Goal: Check status: Check status

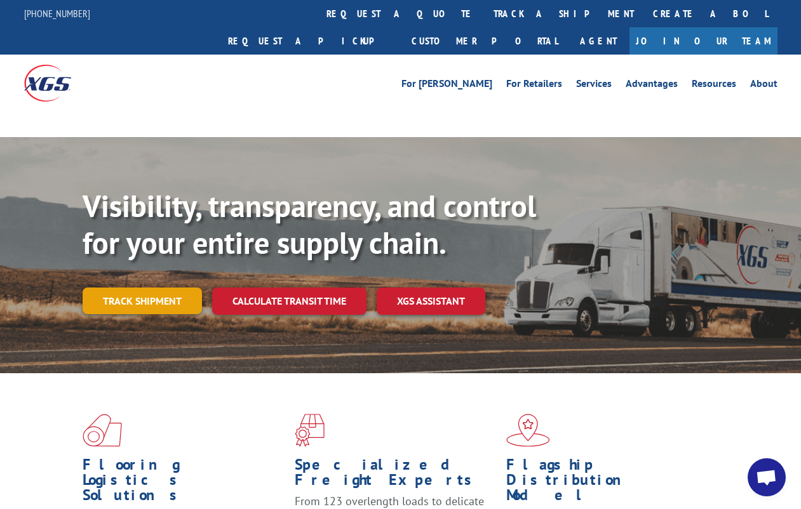
click at [159, 288] on link "Track shipment" at bounding box center [142, 301] width 119 height 27
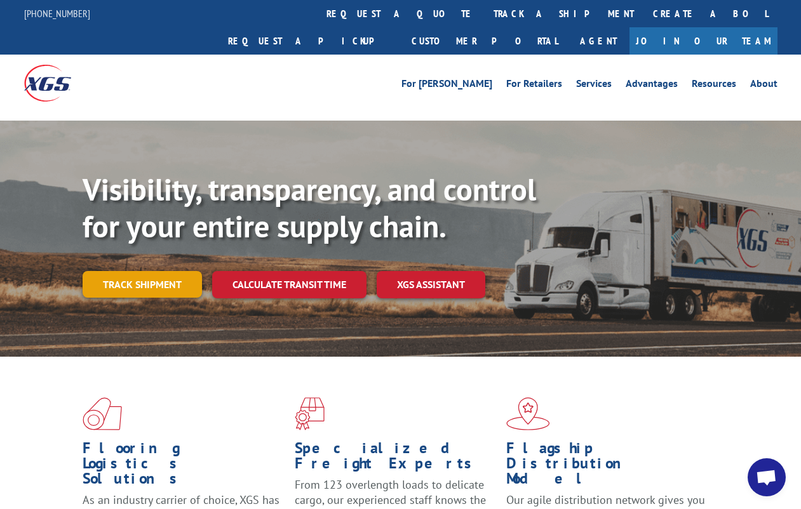
click at [156, 271] on link "Track shipment" at bounding box center [142, 284] width 119 height 27
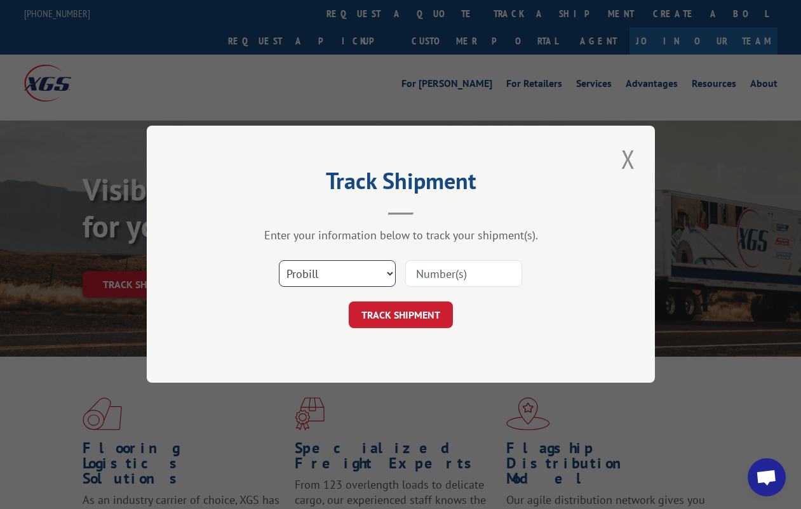
click at [387, 273] on select "Select category... Probill BOL PO" at bounding box center [337, 274] width 117 height 27
select select "bol"
click at [279, 261] on select "Select category... Probill BOL PO" at bounding box center [337, 274] width 117 height 27
click at [481, 275] on input at bounding box center [463, 274] width 117 height 27
type input "0497808"
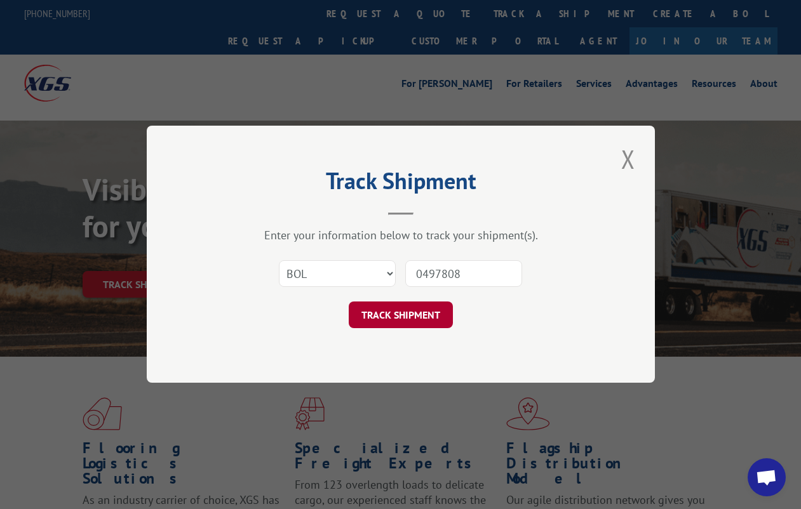
click at [416, 312] on button "TRACK SHIPMENT" at bounding box center [401, 315] width 104 height 27
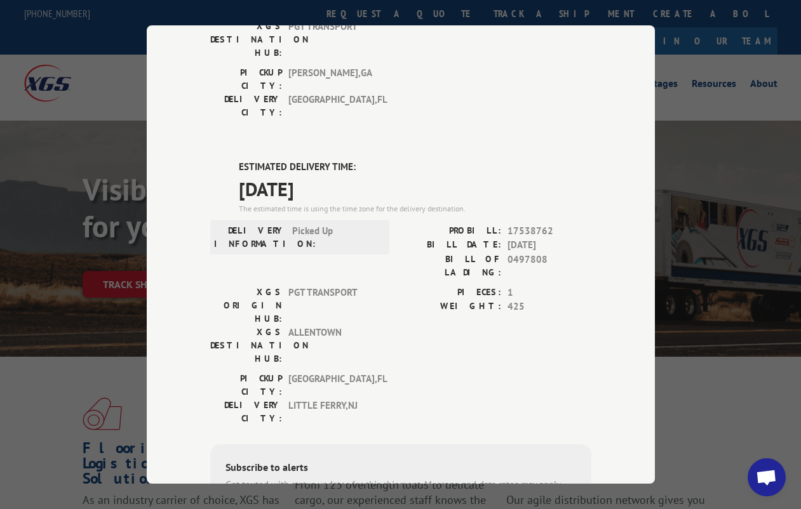
scroll to position [255, 0]
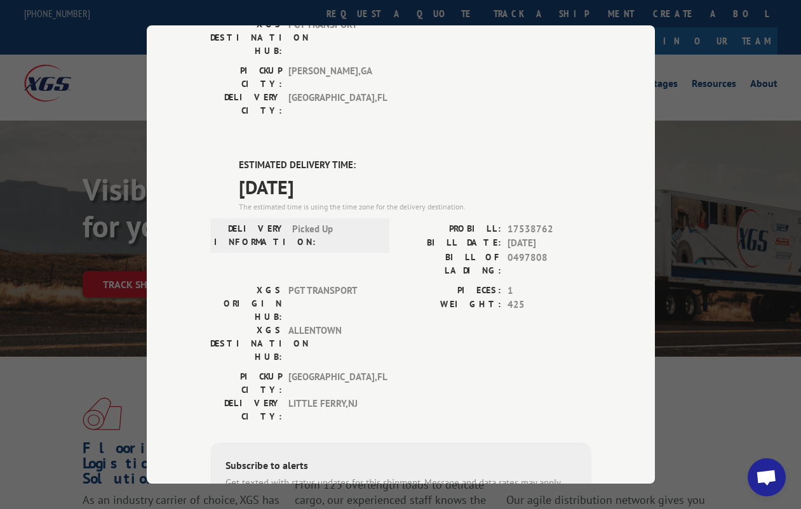
type input "[PHONE_NUMBER]"
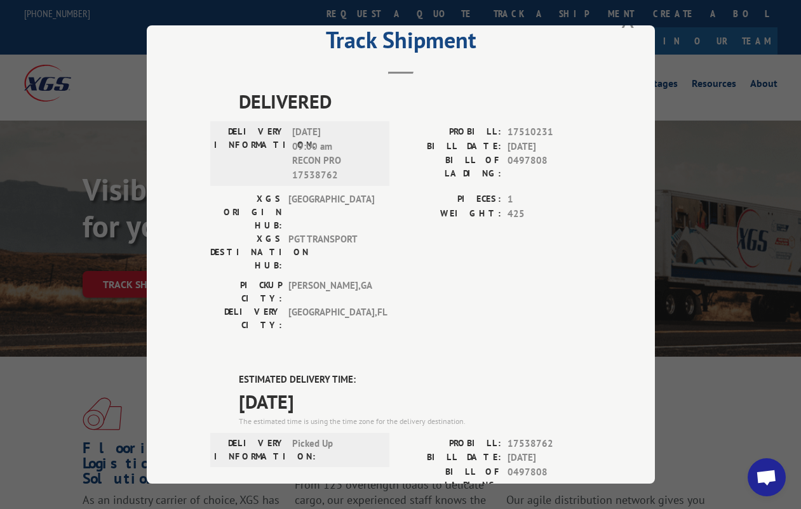
scroll to position [22, 0]
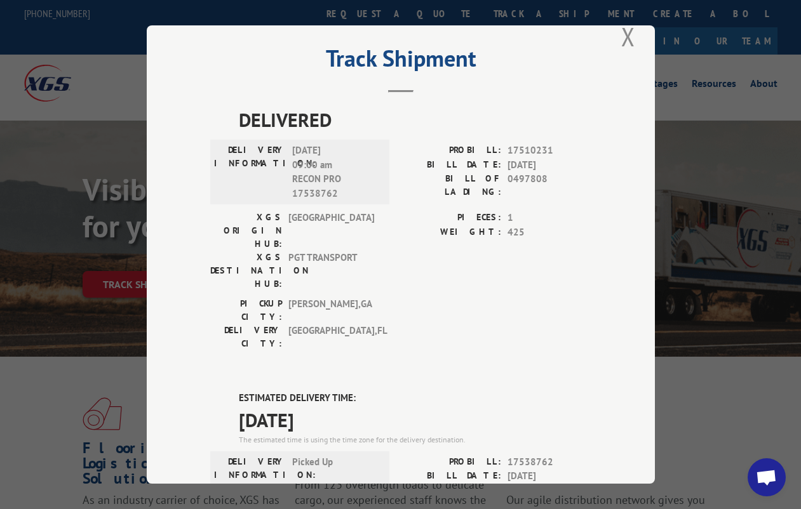
drag, startPoint x: 420, startPoint y: 284, endPoint x: 456, endPoint y: 333, distance: 60.7
click at [456, 391] on div "ESTIMATED DELIVERY TIME: [DATE] The estimated time is using the time zone for t…" at bounding box center [415, 418] width 352 height 55
click at [197, 114] on div "Track Shipment DELIVERED DELIVERY INFORMATION: [DATE] 09:00 am RECON PRO 175387…" at bounding box center [401, 254] width 508 height 458
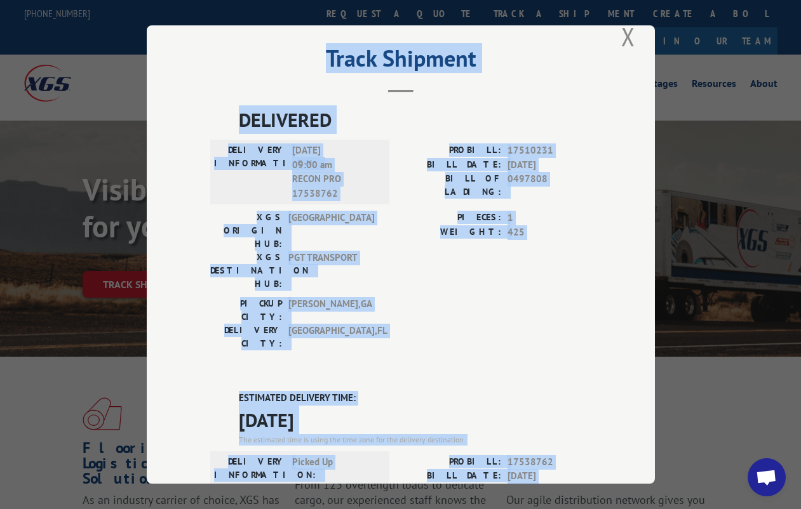
scroll to position [257, 0]
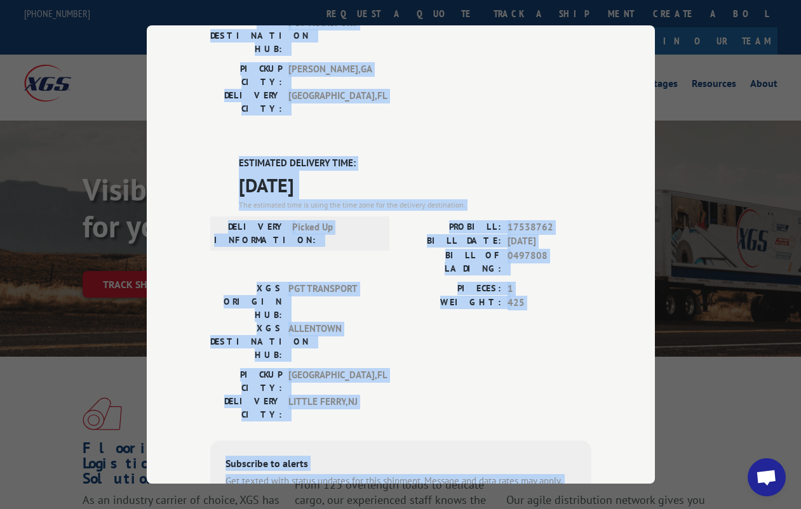
drag, startPoint x: 162, startPoint y: 28, endPoint x: 550, endPoint y: 500, distance: 611.1
click at [550, 500] on div "Track Shipment DELIVERED DELIVERY INFORMATION: [DATE] 09:00 am RECON PRO 175387…" at bounding box center [400, 254] width 801 height 509
